Goal: Information Seeking & Learning: Learn about a topic

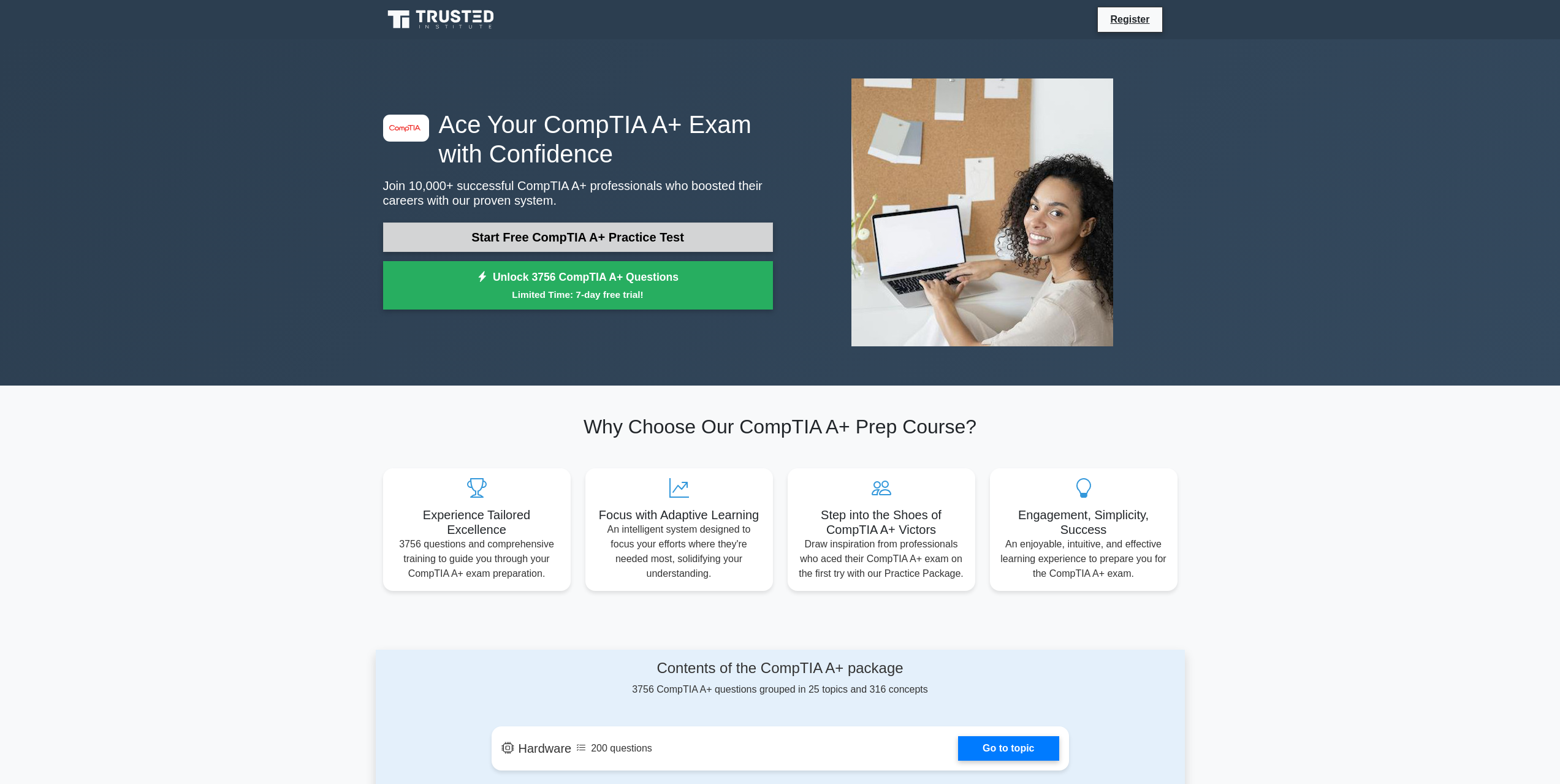
click at [582, 234] on link "Start Free CompTIA A+ Practice Test" at bounding box center [578, 237] width 389 height 30
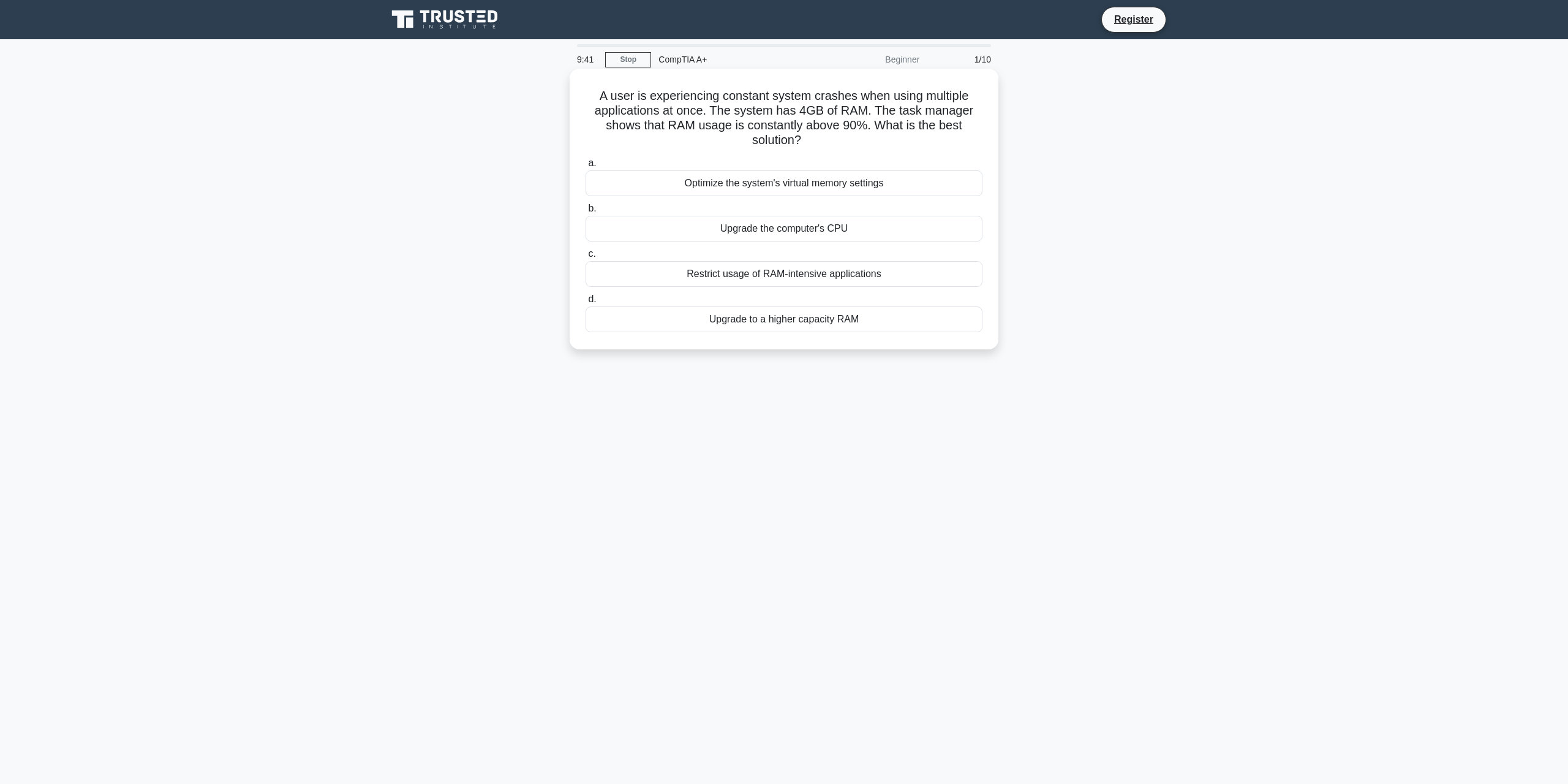
click at [868, 277] on div "Restrict usage of RAM-intensive applications" at bounding box center [784, 274] width 397 height 26
click at [585, 258] on input "c. Restrict usage of RAM-intensive applications" at bounding box center [585, 254] width 0 height 8
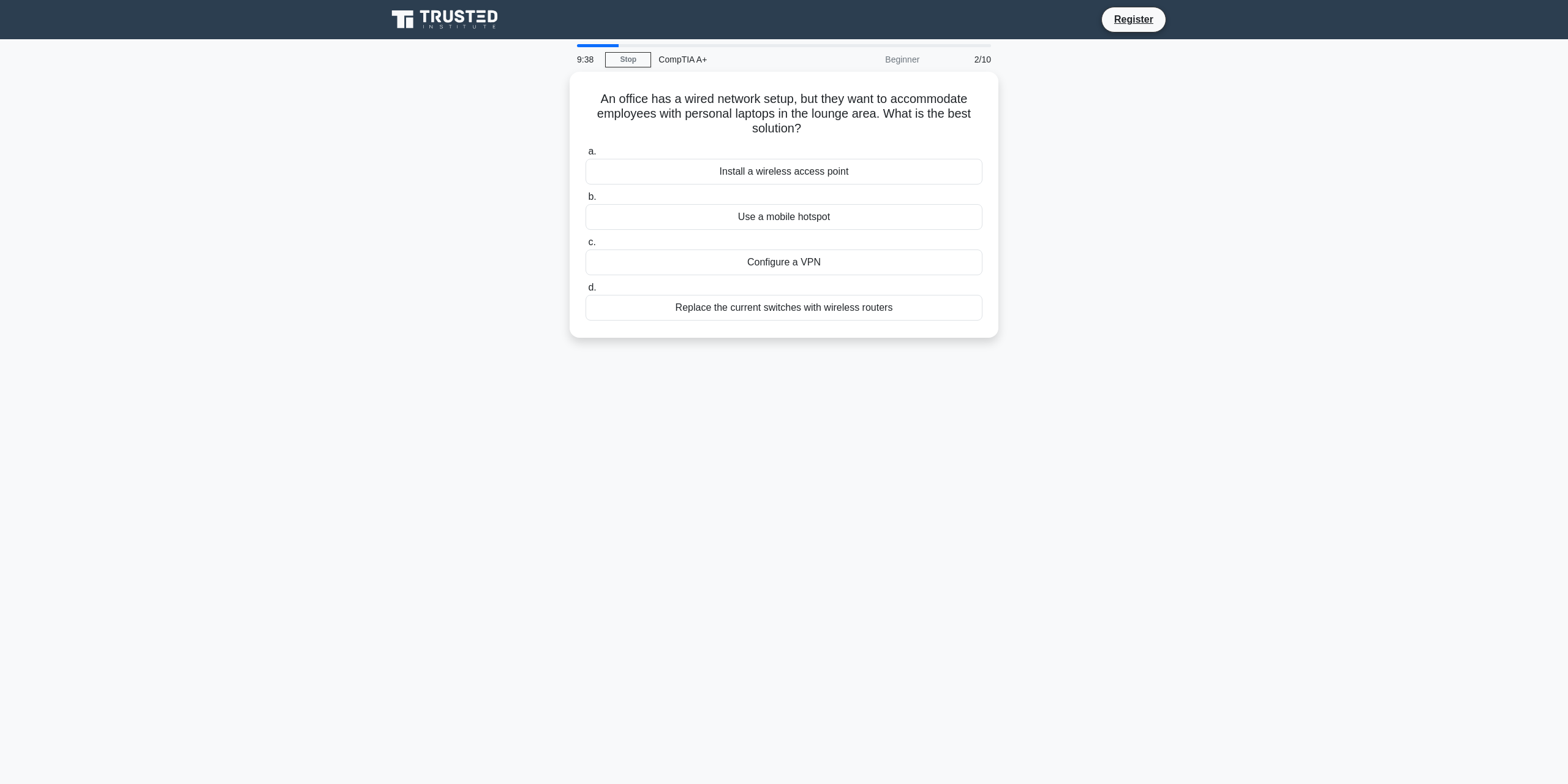
drag, startPoint x: 1018, startPoint y: 306, endPoint x: 1072, endPoint y: 319, distance: 55.5
click at [865, 171] on div "Install a wireless access point" at bounding box center [784, 168] width 397 height 26
click at [585, 152] on input "a. Install a wireless access point" at bounding box center [585, 148] width 0 height 8
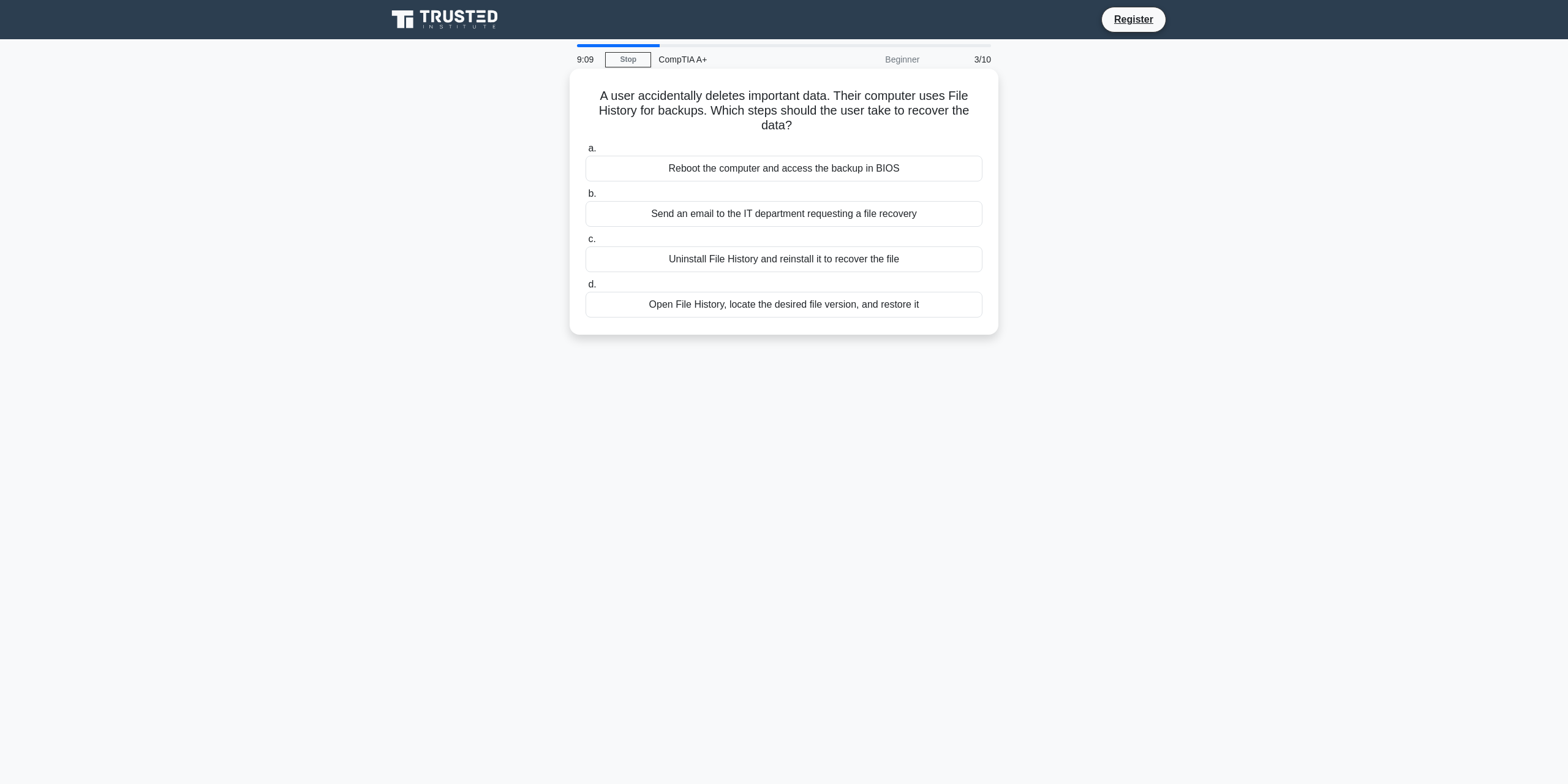
click at [925, 305] on div "Open File History, locate the desired file version, and restore it" at bounding box center [784, 305] width 397 height 26
click at [585, 289] on input "d. Open File History, locate the desired file version, and restore it" at bounding box center [585, 284] width 0 height 8
click at [847, 295] on div "Check for damaged USB ports or faulty devices" at bounding box center [784, 305] width 397 height 26
click at [585, 289] on input "d. Check for damaged USB ports or faulty devices" at bounding box center [585, 284] width 0 height 8
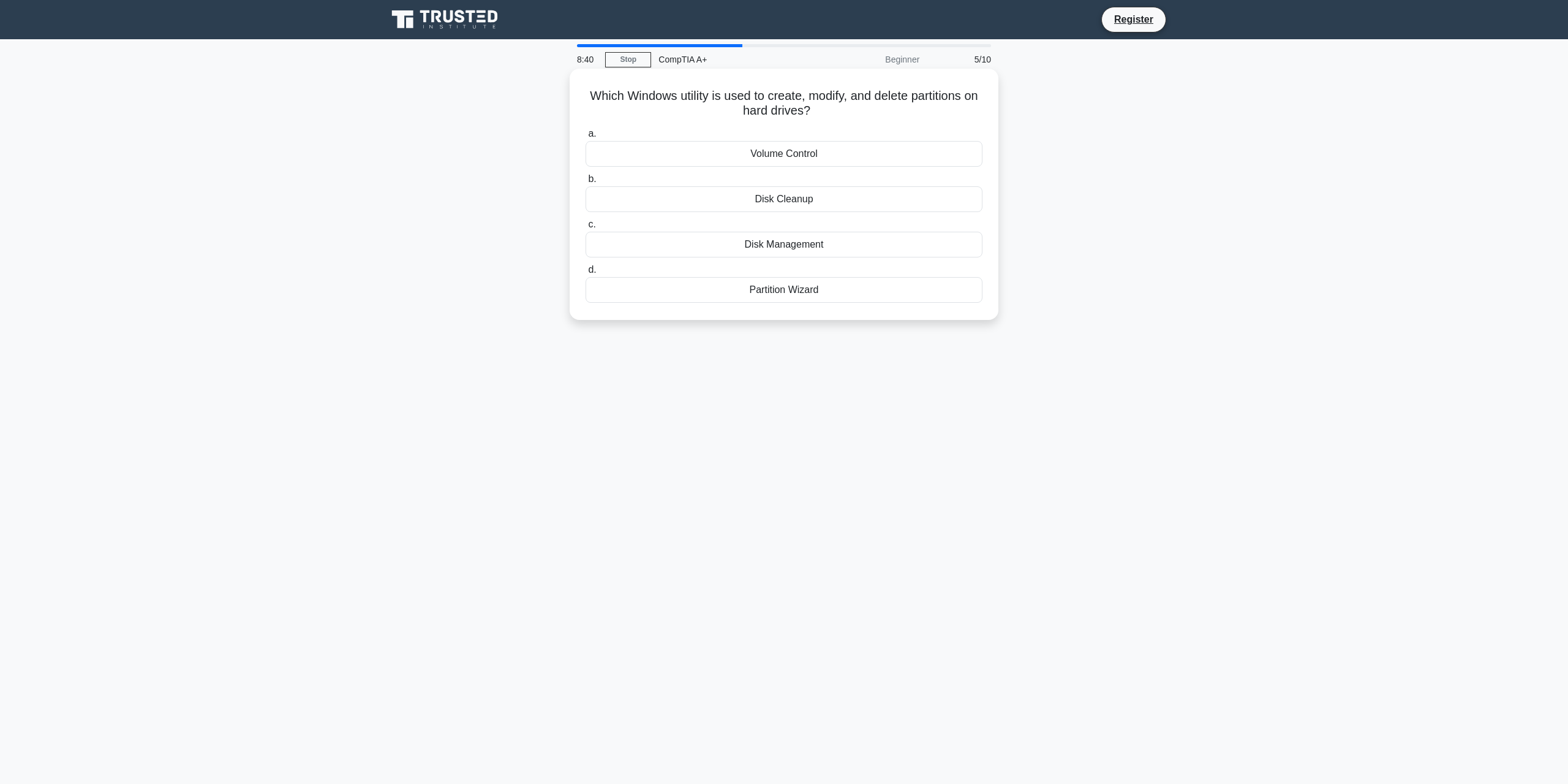
click at [821, 247] on div "Disk Management" at bounding box center [784, 245] width 397 height 26
click at [585, 229] on input "c. Disk Management" at bounding box center [585, 224] width 0 height 8
click at [818, 250] on div "PS/2 port" at bounding box center [784, 245] width 397 height 26
click at [585, 229] on input "c. PS/2 port" at bounding box center [585, 224] width 0 height 8
click at [839, 258] on div "Turn off display" at bounding box center [784, 245] width 397 height 26
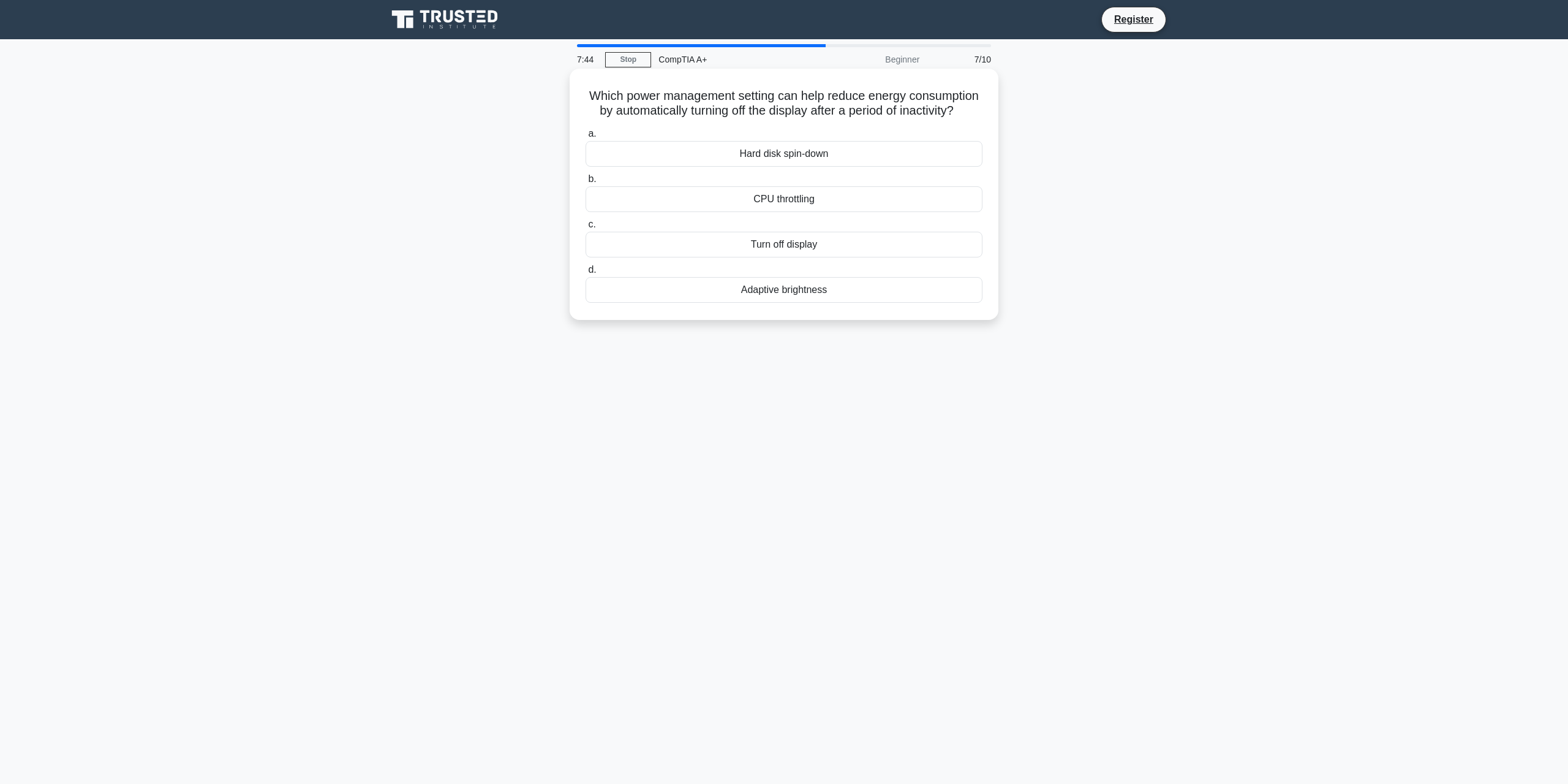
click at [585, 229] on input "c. Turn off display" at bounding box center [585, 224] width 0 height 8
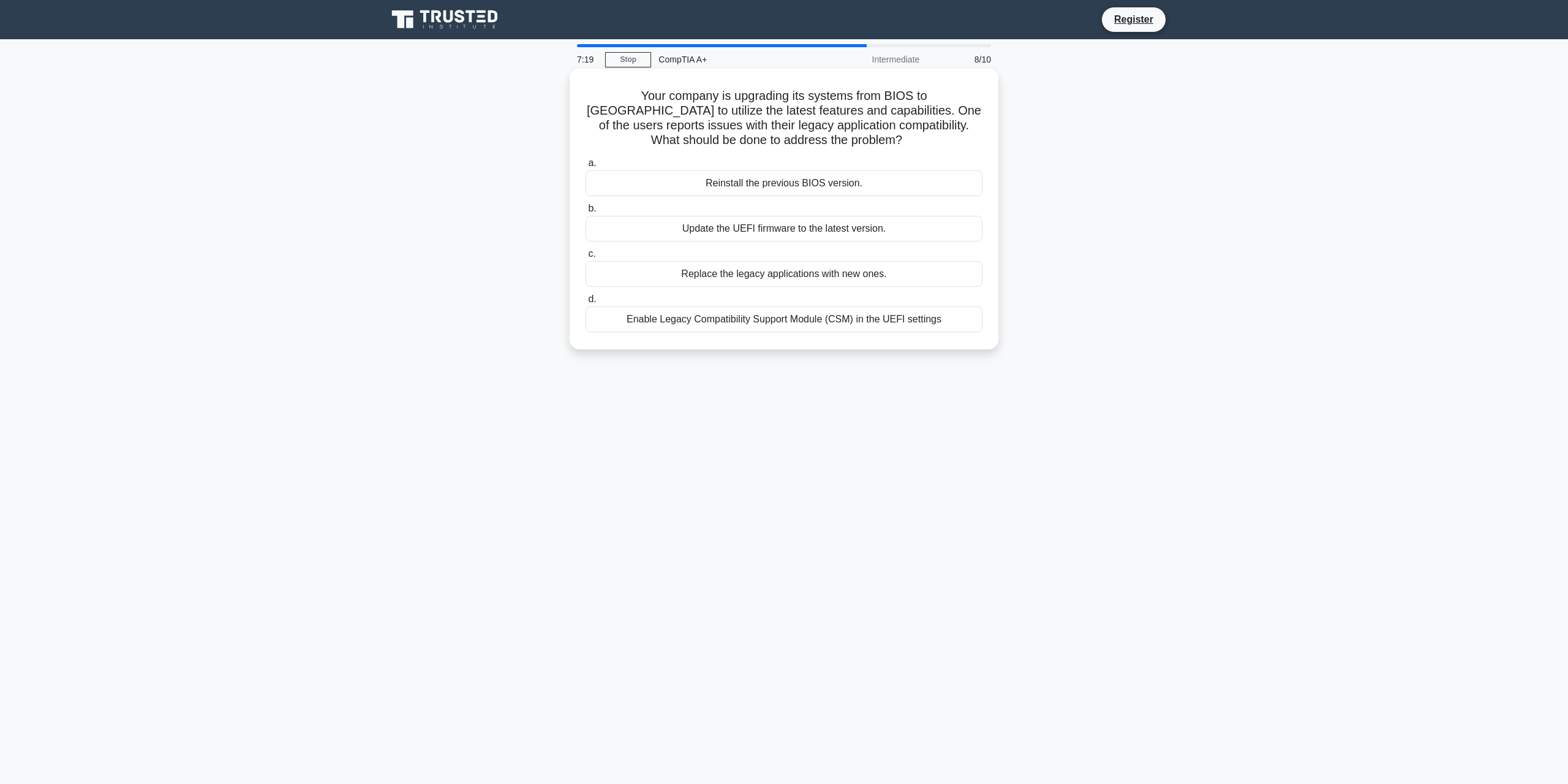
click at [883, 325] on div "Enable Legacy Compatibility Support Module (CSM) in the UEFI settings" at bounding box center [784, 319] width 397 height 26
click at [585, 303] on input "d. Enable Legacy Compatibility Support Module (CSM) in the UEFI settings" at bounding box center [585, 299] width 0 height 8
click at [886, 188] on div "Update the firmware to the latest version" at bounding box center [784, 183] width 397 height 26
click at [585, 167] on input "a. Update the firmware to the latest version" at bounding box center [585, 163] width 0 height 8
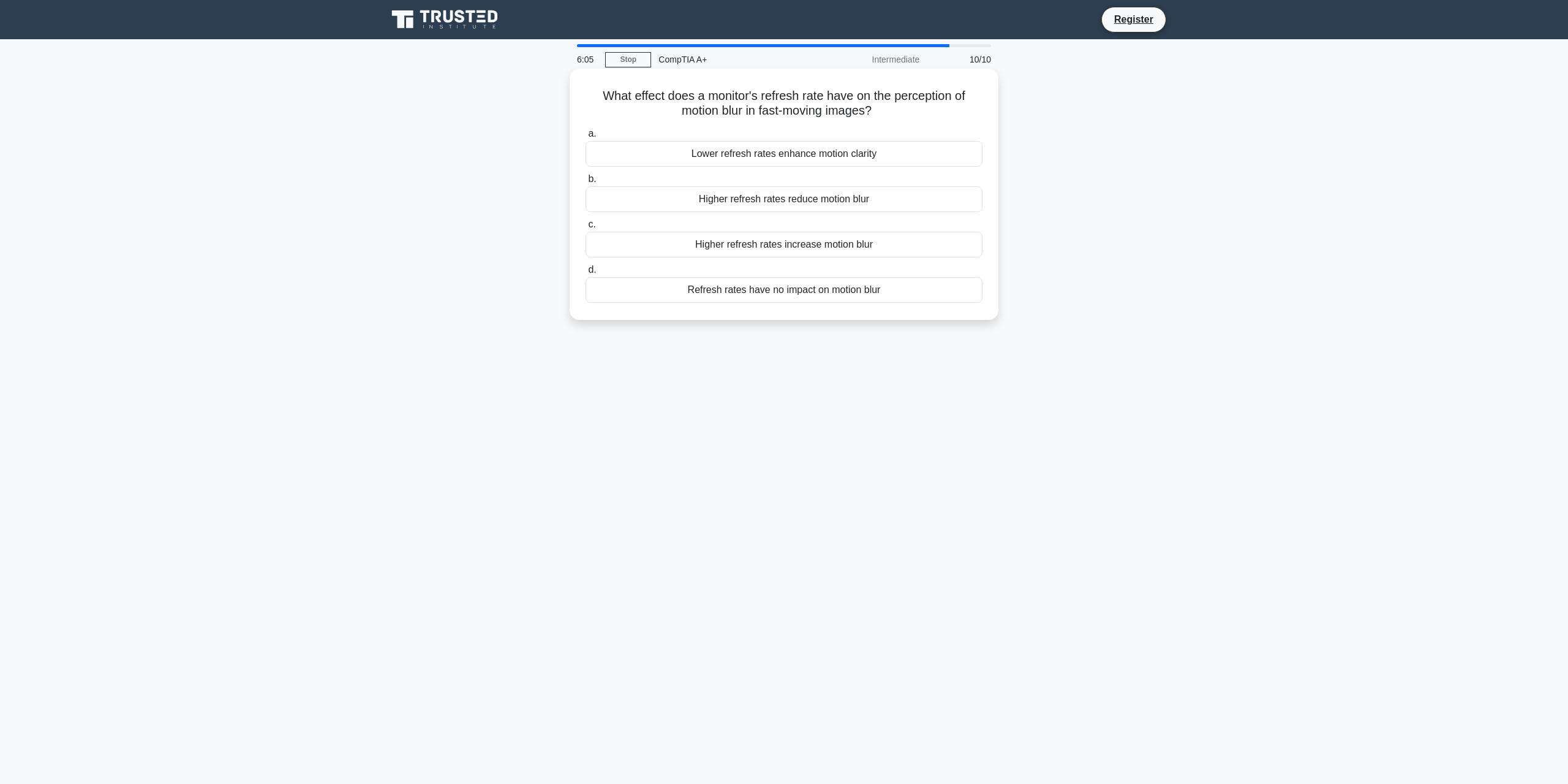
click at [884, 205] on div "Higher refresh rates reduce motion blur" at bounding box center [784, 199] width 397 height 26
click at [585, 183] on input "b. Higher refresh rates reduce motion blur" at bounding box center [585, 179] width 0 height 8
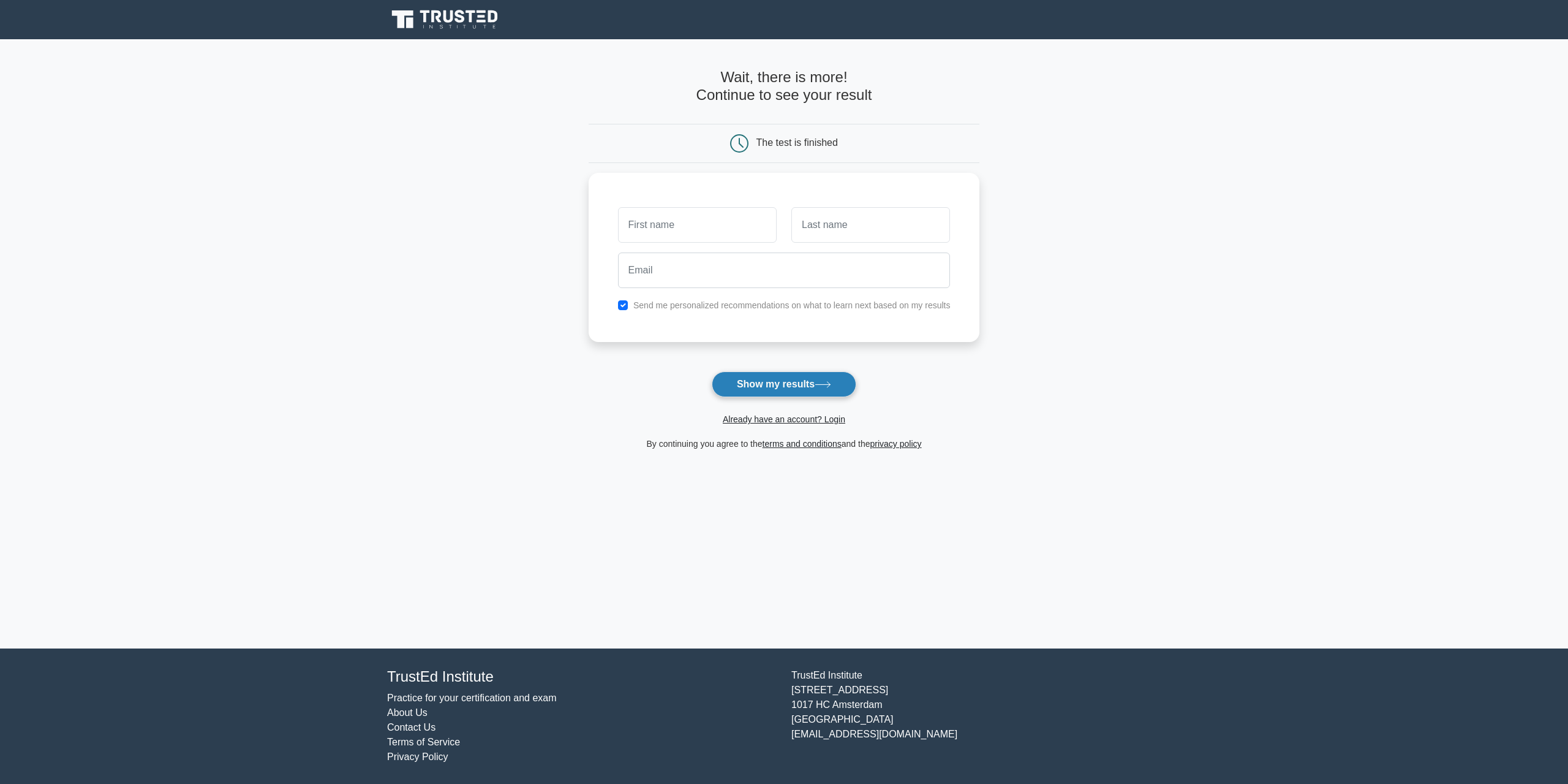
click at [778, 389] on button "Show my results" at bounding box center [784, 384] width 145 height 26
type input "gfds"
type input "fgdss"
type input "fgdsgdf@gmail.com"
click at [759, 380] on button "Show my results" at bounding box center [784, 384] width 145 height 26
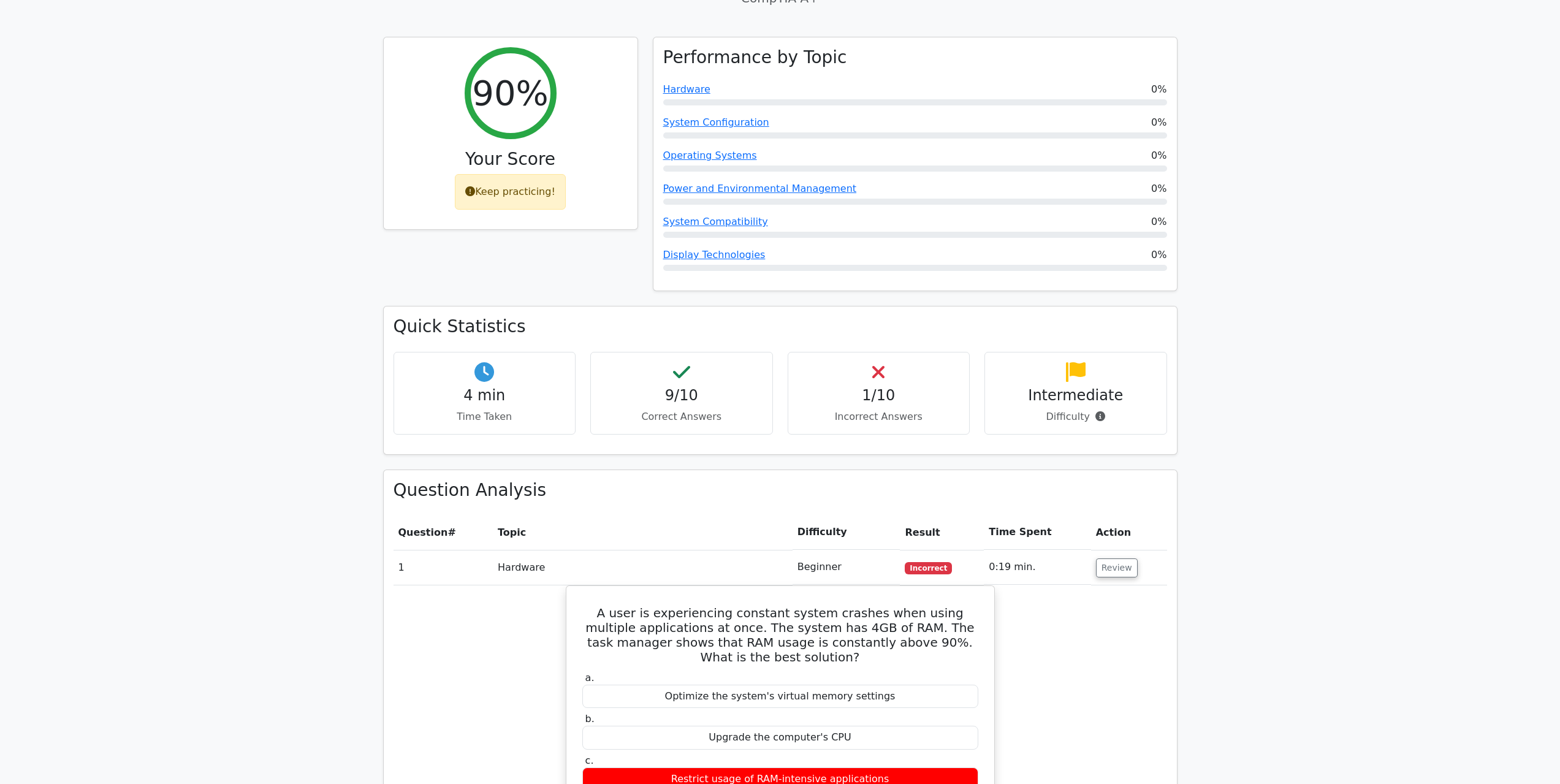
scroll to position [551, 0]
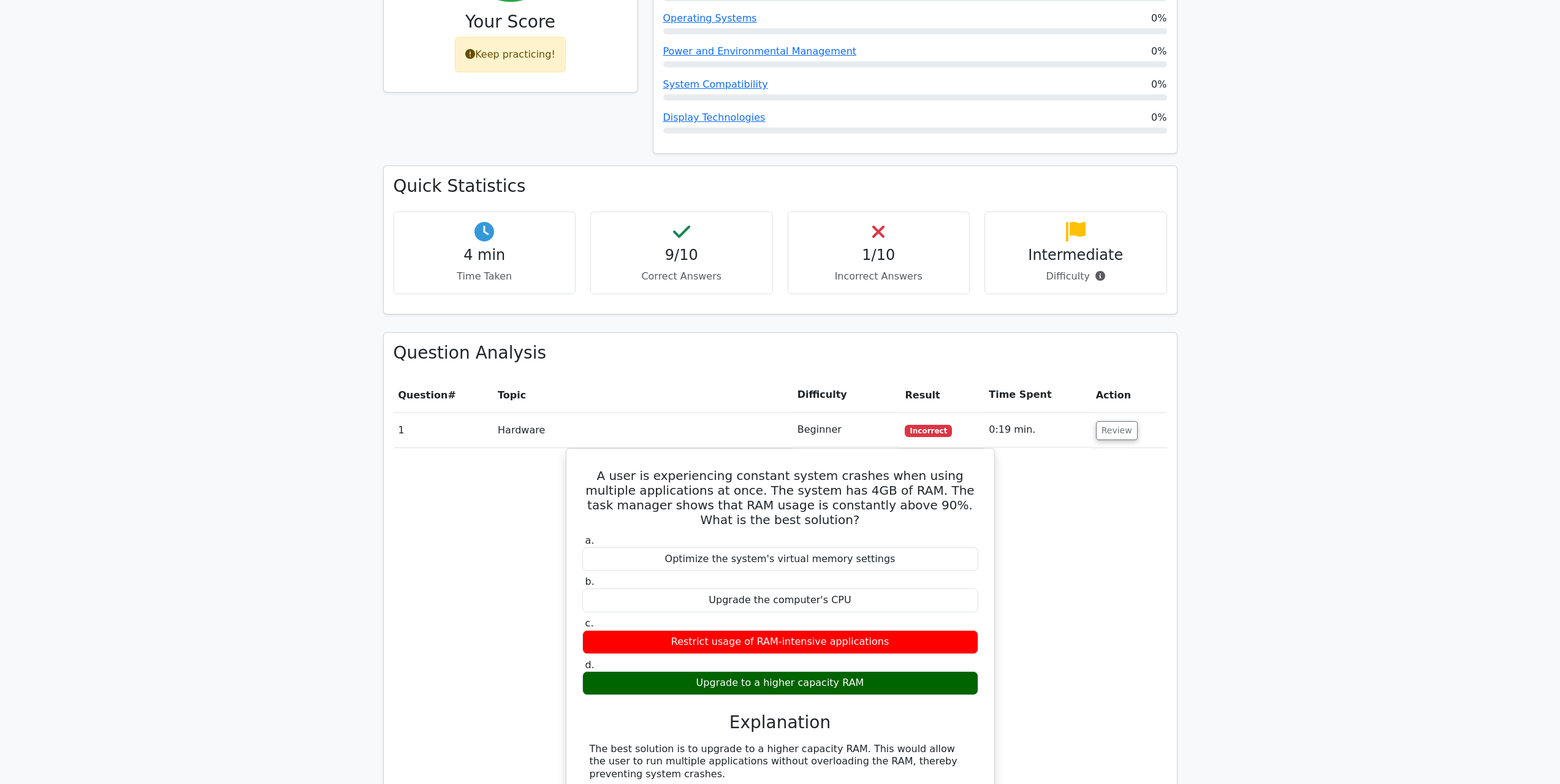
click at [919, 238] on div "1/10 Incorrect Answers" at bounding box center [878, 252] width 183 height 83
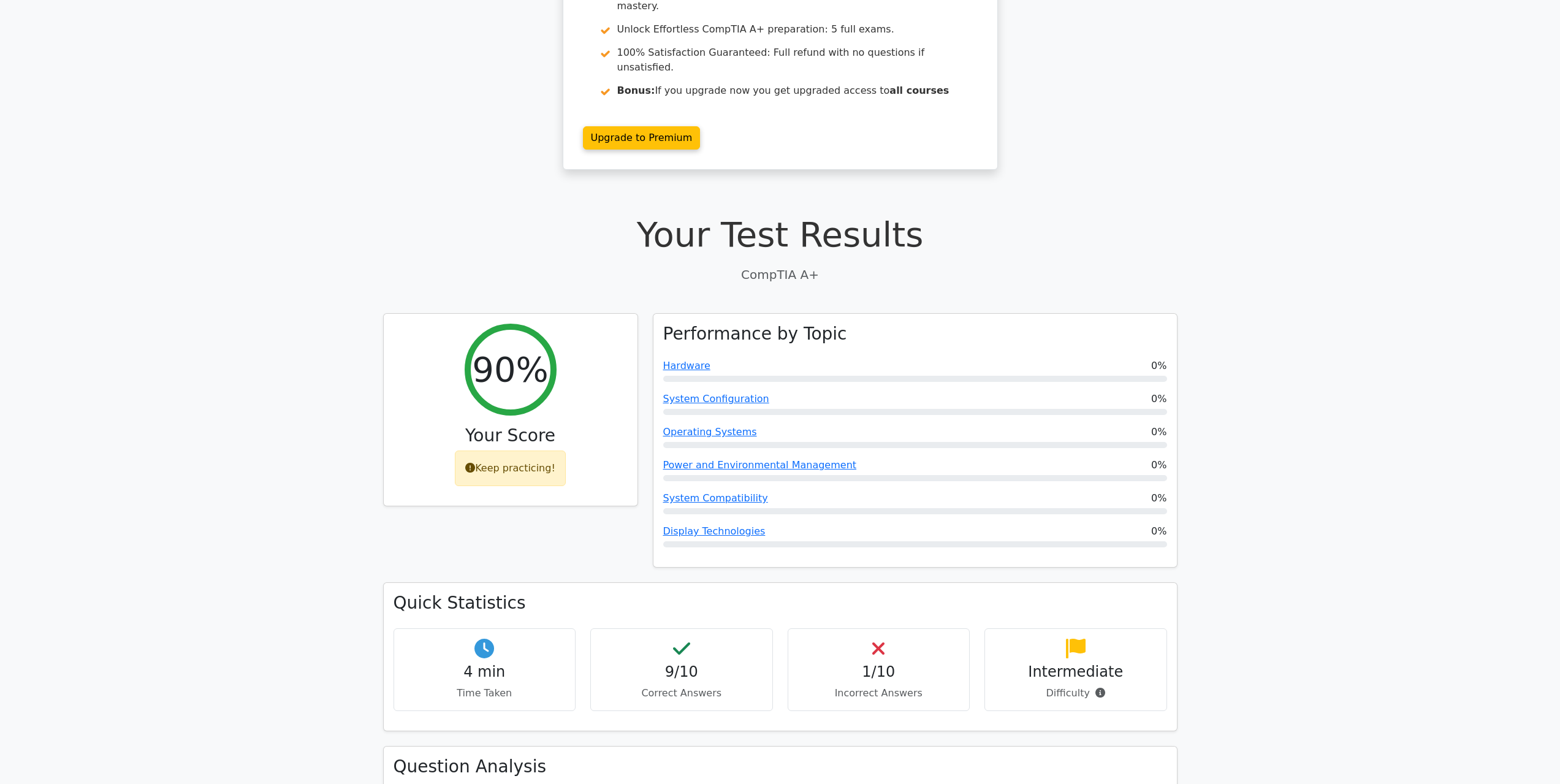
scroll to position [0, 0]
